Goal: Check status: Check status

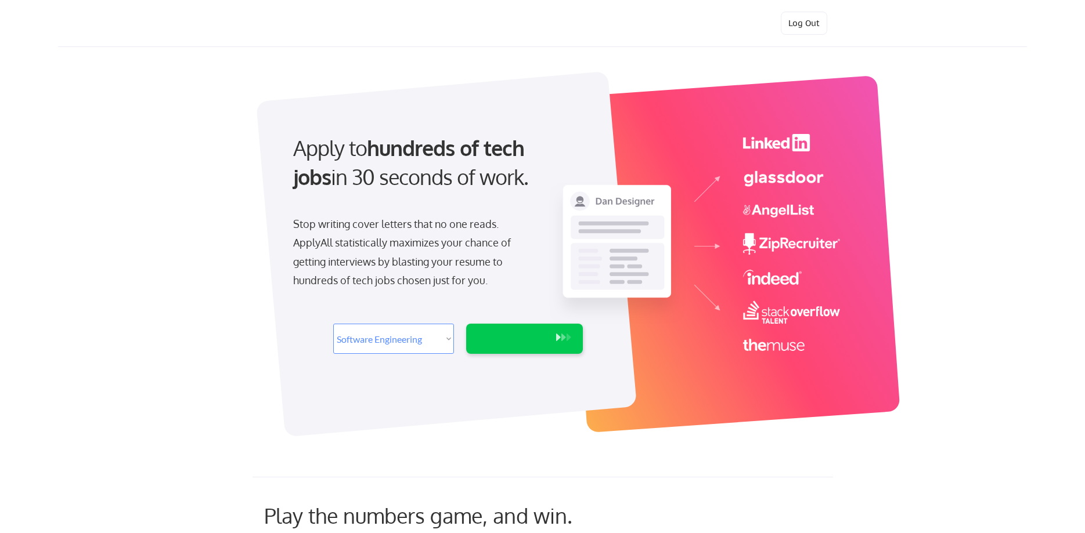
select select ""engineering""
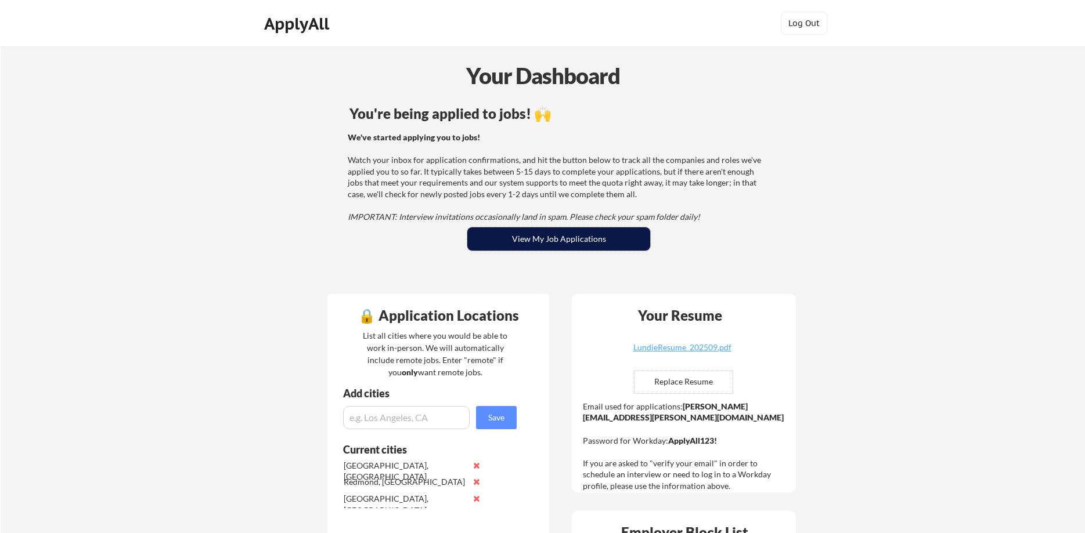
click at [556, 240] on button "View My Job Applications" at bounding box center [558, 239] width 183 height 23
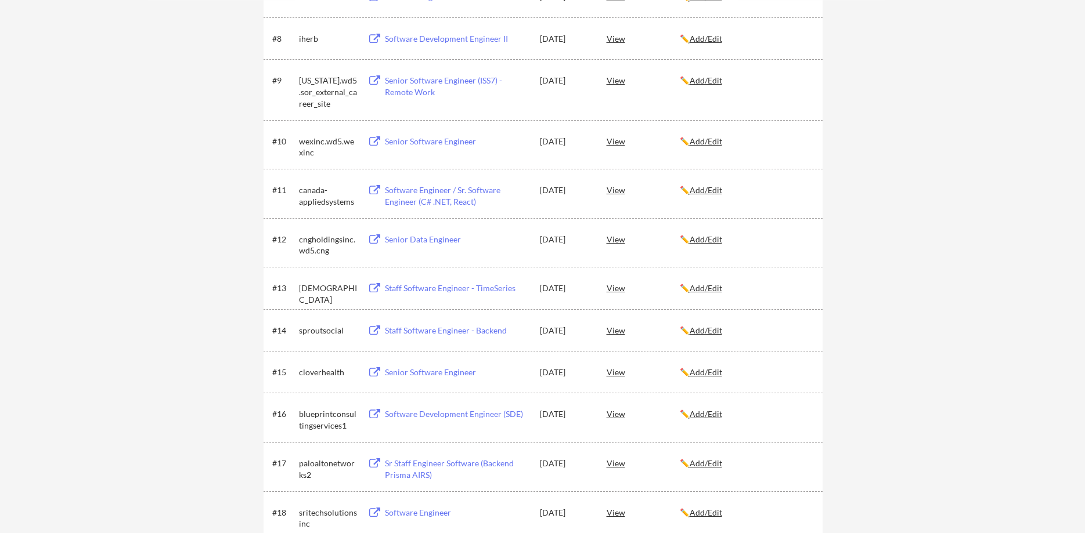
scroll to position [651, 0]
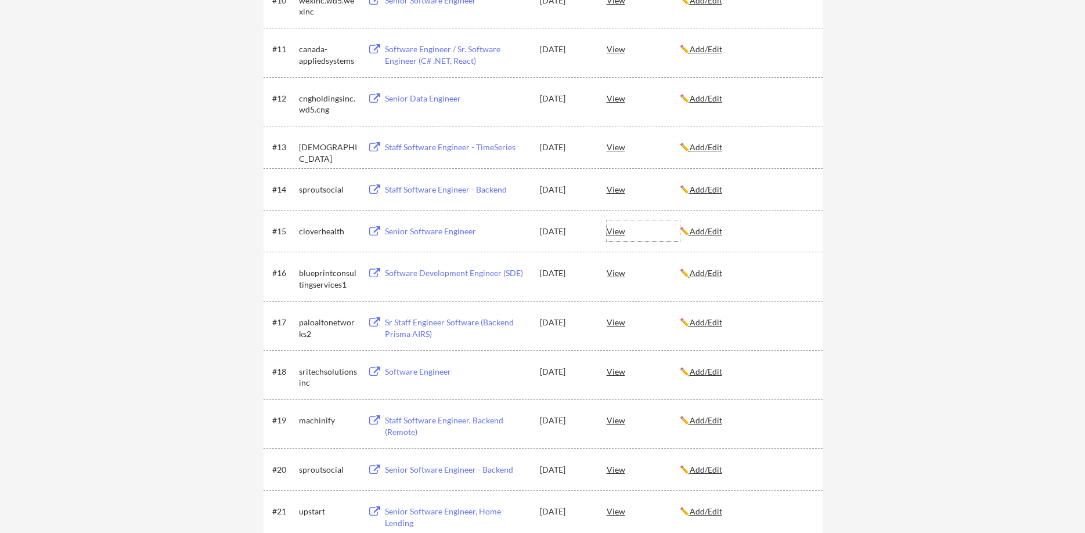
click at [615, 232] on div "View" at bounding box center [643, 231] width 73 height 21
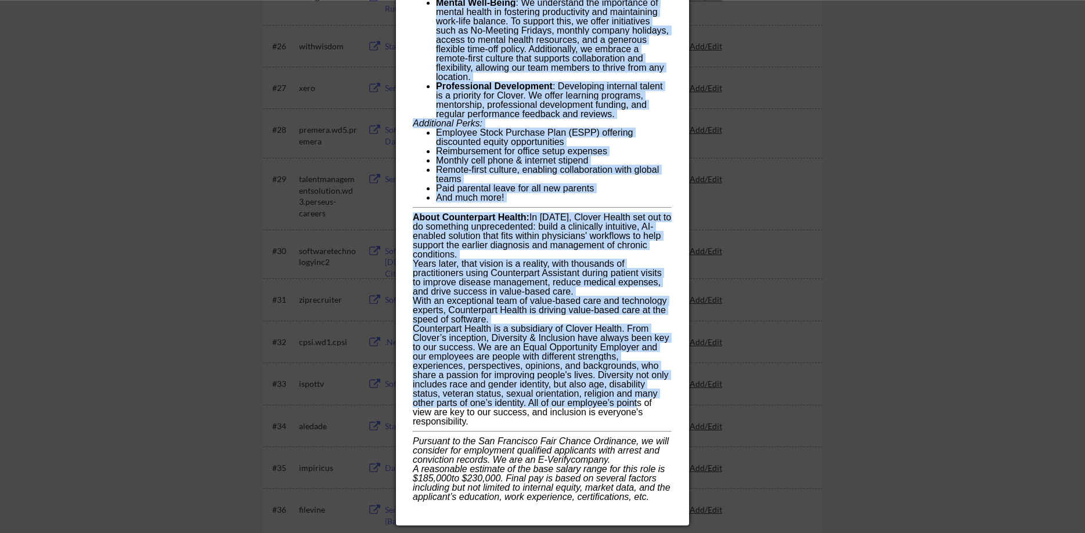
scroll to position [1362, 0]
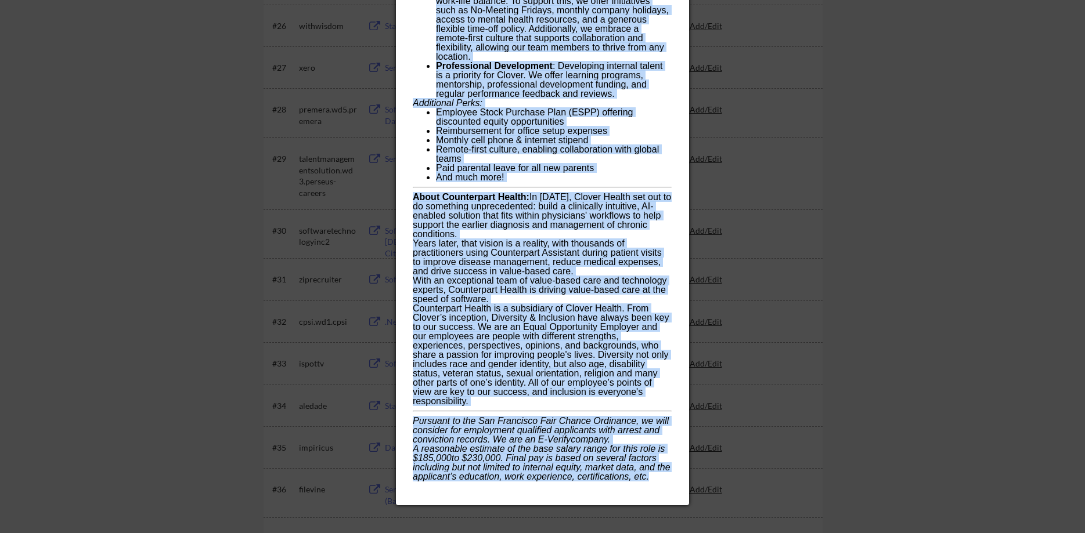
drag, startPoint x: 410, startPoint y: 51, endPoint x: 662, endPoint y: 486, distance: 502.7
copy div "At Counterpart Health, we are transforming healthcare and improving patient car…"
